Goal: Information Seeking & Learning: Find contact information

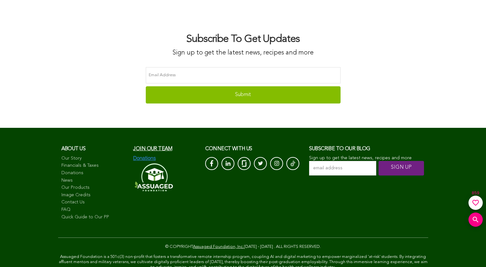
scroll to position [4483, 0]
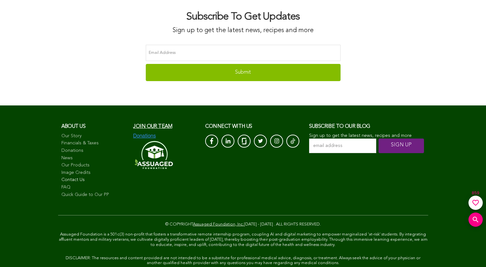
click at [74, 177] on link "Contact Us" at bounding box center [94, 180] width 66 height 6
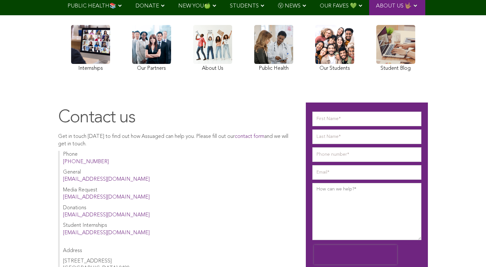
scroll to position [106, 0]
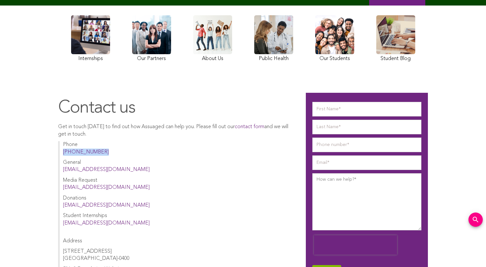
drag, startPoint x: 98, startPoint y: 152, endPoint x: 62, endPoint y: 149, distance: 36.5
click at [62, 149] on div "Phone [PHONE_NUMBER] General [EMAIL_ADDRESS][DOMAIN_NAME] Media Request [EMAIL_…" at bounding box center [175, 234] width 235 height 186
copy link "[PHONE_NUMBER]"
